Goal: Task Accomplishment & Management: Complete application form

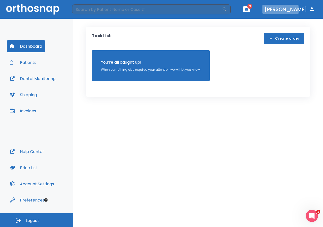
click at [292, 10] on button "[PERSON_NAME]" at bounding box center [289, 9] width 54 height 9
click at [294, 11] on button "[PERSON_NAME]" at bounding box center [289, 9] width 54 height 9
click at [248, 8] on icon "button" at bounding box center [246, 9] width 3 height 2
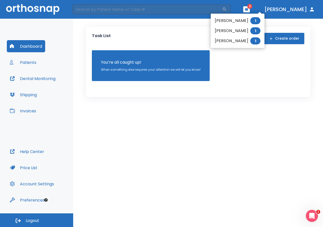
click at [245, 18] on li "[PERSON_NAME] 1" at bounding box center [237, 21] width 54 height 10
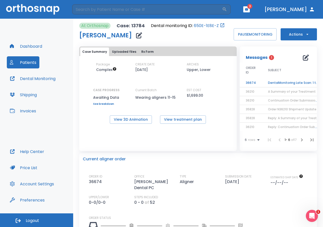
click at [276, 83] on td "DentalMonitoring Late Scan: 1 to 2 Weeks Notification" at bounding box center [293, 82] width 63 height 9
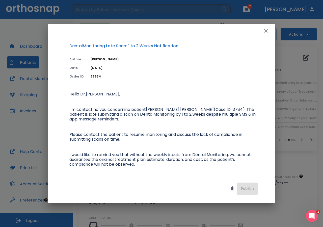
click at [265, 32] on icon "button" at bounding box center [266, 31] width 4 height 4
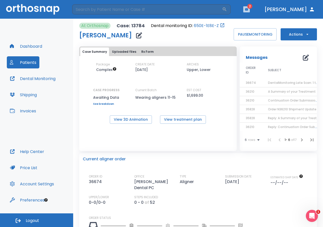
click at [248, 10] on icon "button" at bounding box center [246, 10] width 4 height 4
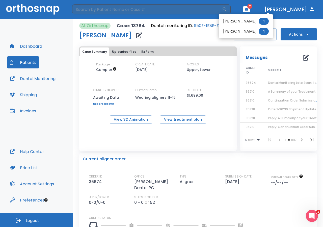
click at [258, 23] on span "1" at bounding box center [263, 21] width 10 height 7
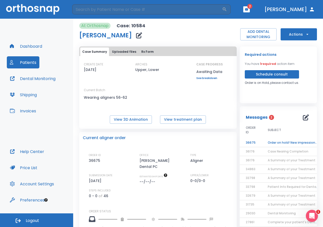
click at [271, 142] on td "Order on hold! New impressions required" at bounding box center [292, 142] width 63 height 9
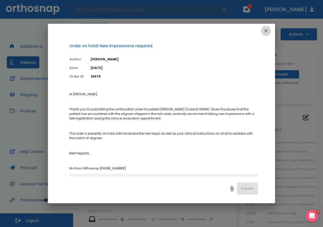
click at [266, 32] on icon "button" at bounding box center [266, 31] width 4 height 4
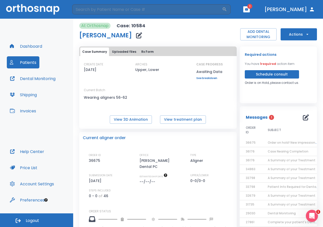
click at [248, 10] on icon "button" at bounding box center [246, 9] width 3 height 2
click at [237, 21] on li "[PERSON_NAME] 1" at bounding box center [245, 21] width 54 height 10
click at [26, 62] on button "Patients" at bounding box center [23, 62] width 33 height 12
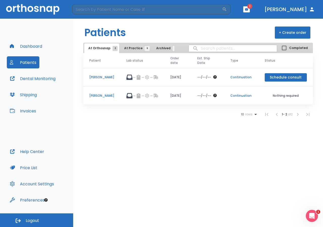
click at [304, 35] on button "+ Create order" at bounding box center [292, 32] width 36 height 12
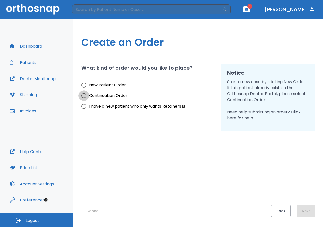
click at [84, 95] on input "Continuation Order" at bounding box center [83, 95] width 11 height 11
radio input "true"
click at [307, 210] on button "Next" at bounding box center [305, 210] width 18 height 12
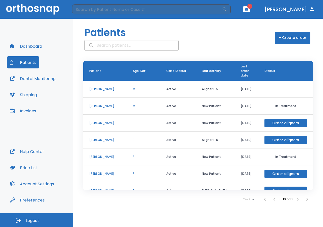
click at [106, 88] on p "[PERSON_NAME]" at bounding box center [104, 89] width 31 height 5
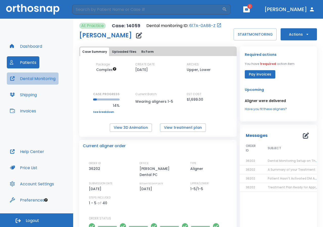
click at [35, 81] on button "Dental Monitoring" at bounding box center [33, 78] width 52 height 12
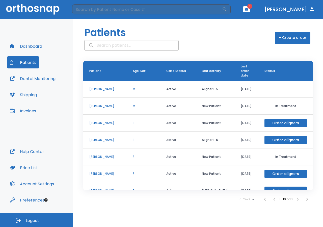
click at [102, 106] on p "[PERSON_NAME]" at bounding box center [104, 106] width 31 height 5
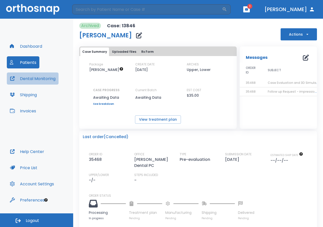
click at [44, 80] on button "Dental Monitoring" at bounding box center [33, 78] width 52 height 12
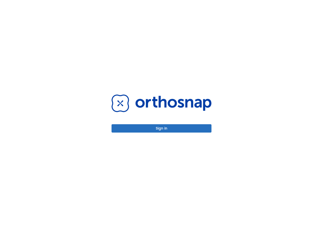
click at [231, 57] on div "Sign in" at bounding box center [161, 113] width 323 height 227
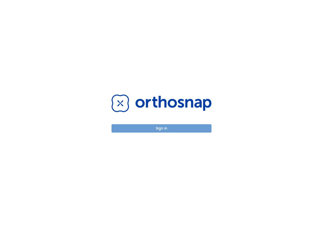
click at [171, 129] on button "Sign in" at bounding box center [161, 128] width 100 height 8
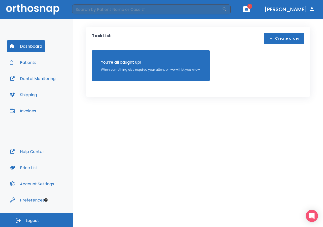
click at [27, 63] on button "Patients" at bounding box center [23, 62] width 33 height 12
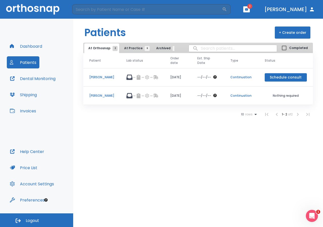
click at [299, 35] on button "+ Create order" at bounding box center [292, 32] width 36 height 12
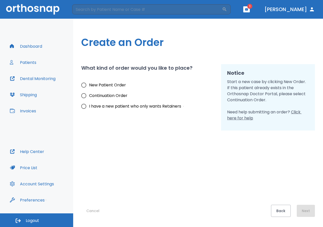
click at [84, 85] on input "New Patient Order" at bounding box center [83, 85] width 11 height 11
radio input "true"
click at [307, 210] on button "Next" at bounding box center [305, 210] width 18 height 12
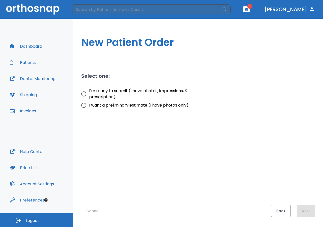
click at [26, 59] on button "Patients" at bounding box center [23, 62] width 33 height 12
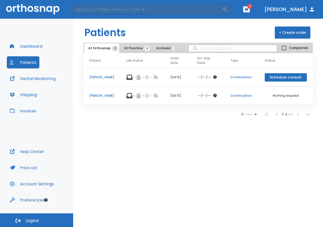
click at [36, 97] on button "Shipping" at bounding box center [23, 94] width 33 height 12
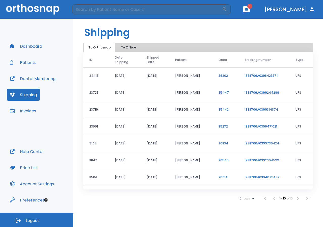
click at [197, 76] on td "[PERSON_NAME]" at bounding box center [190, 75] width 43 height 17
click at [41, 78] on button "Dental Monitoring" at bounding box center [33, 78] width 52 height 12
